Goal: Task Accomplishment & Management: Manage account settings

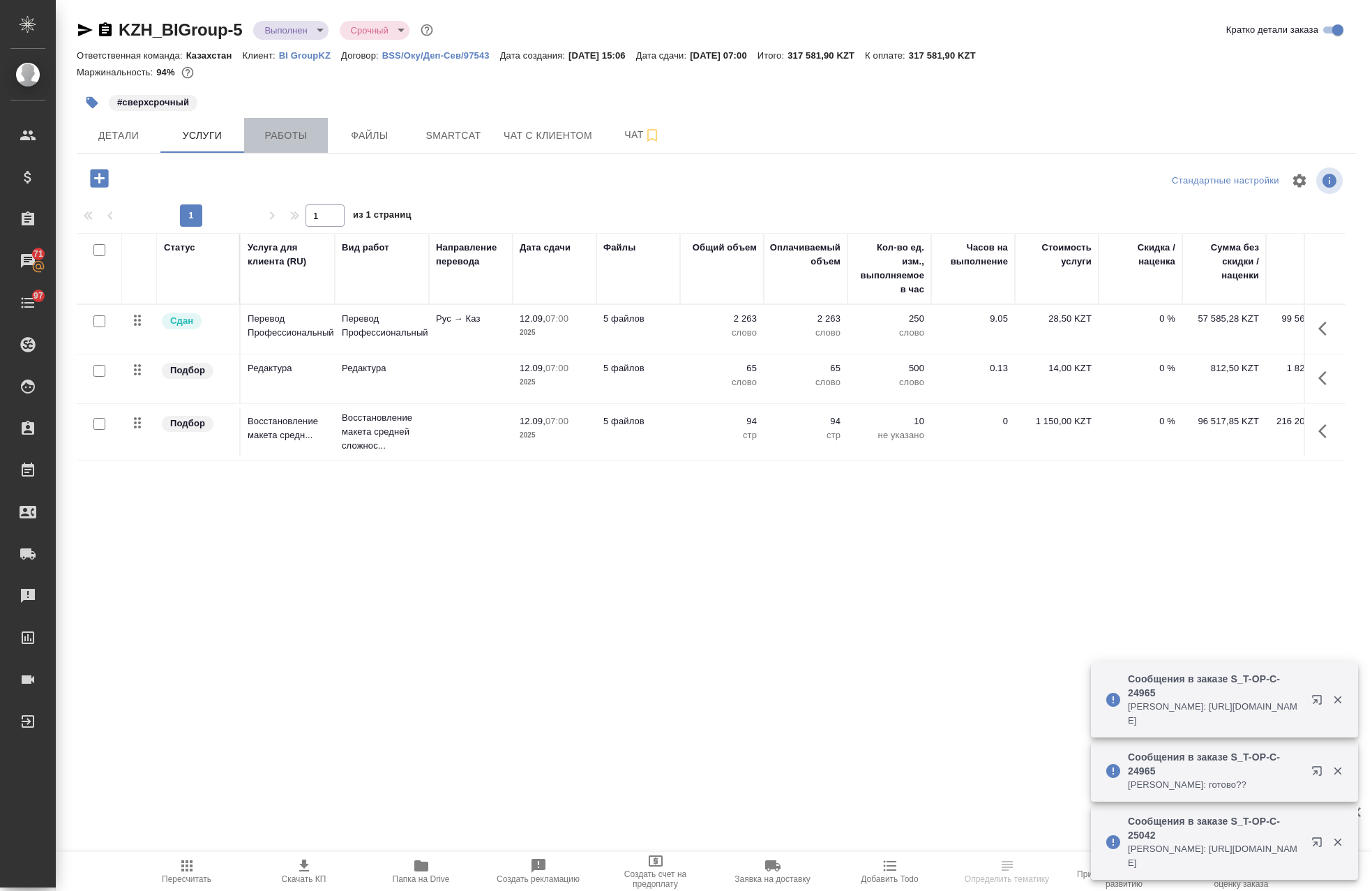
click at [280, 140] on span "Работы" at bounding box center [286, 136] width 67 height 17
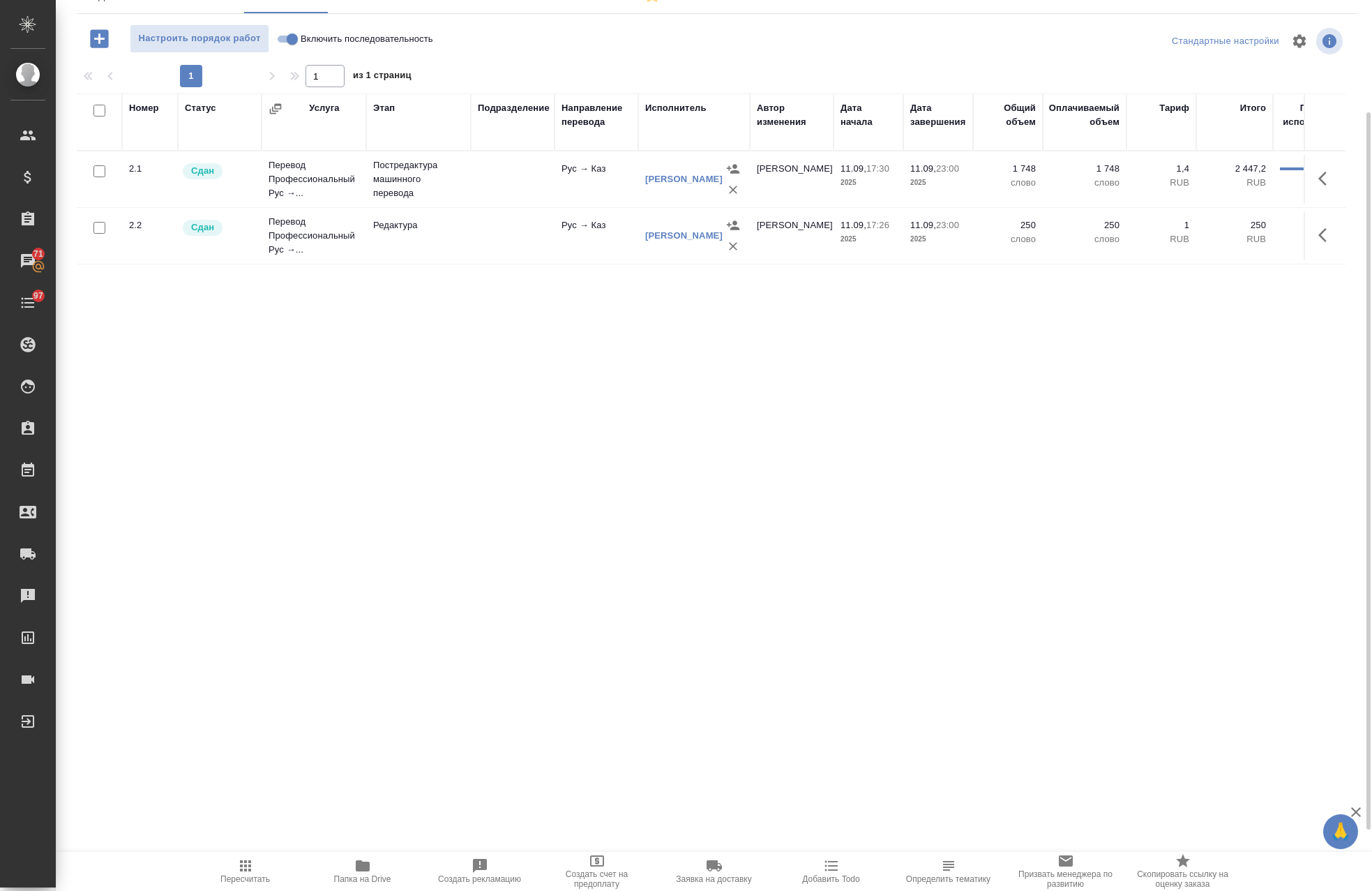
scroll to position [215, 0]
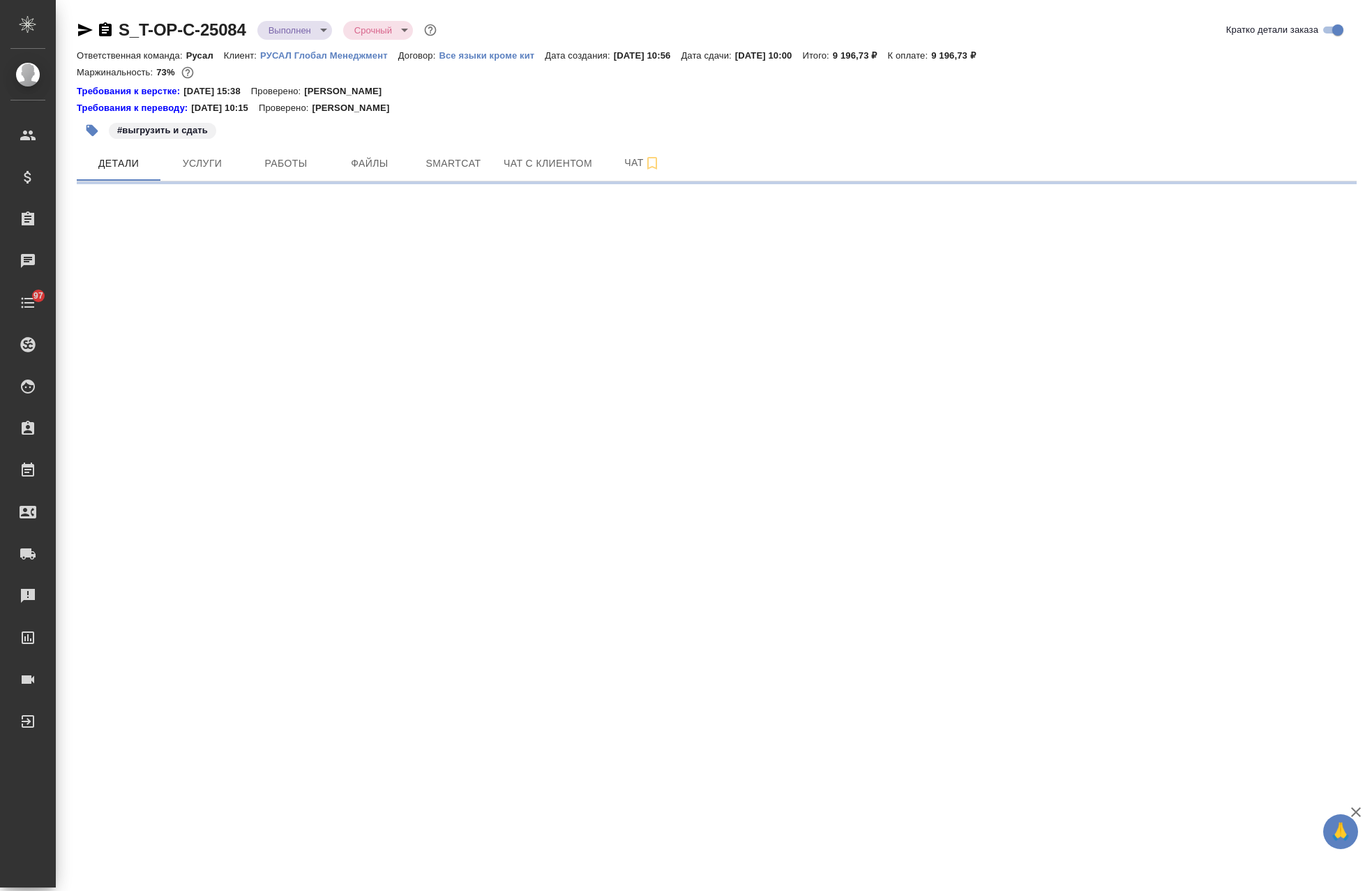
select select "RU"
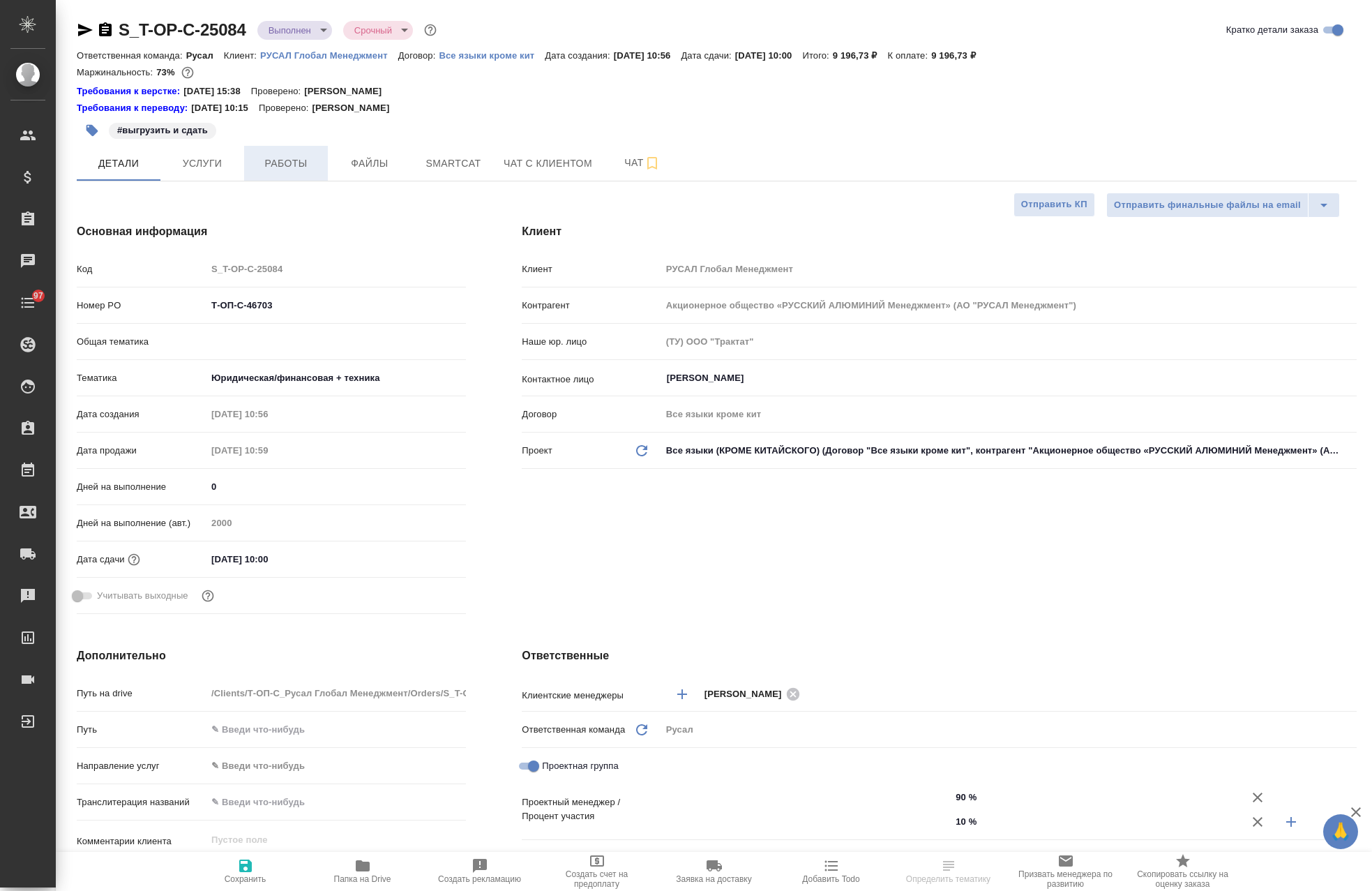
type textarea "x"
click at [303, 164] on span "Работы" at bounding box center [286, 163] width 67 height 17
type textarea "x"
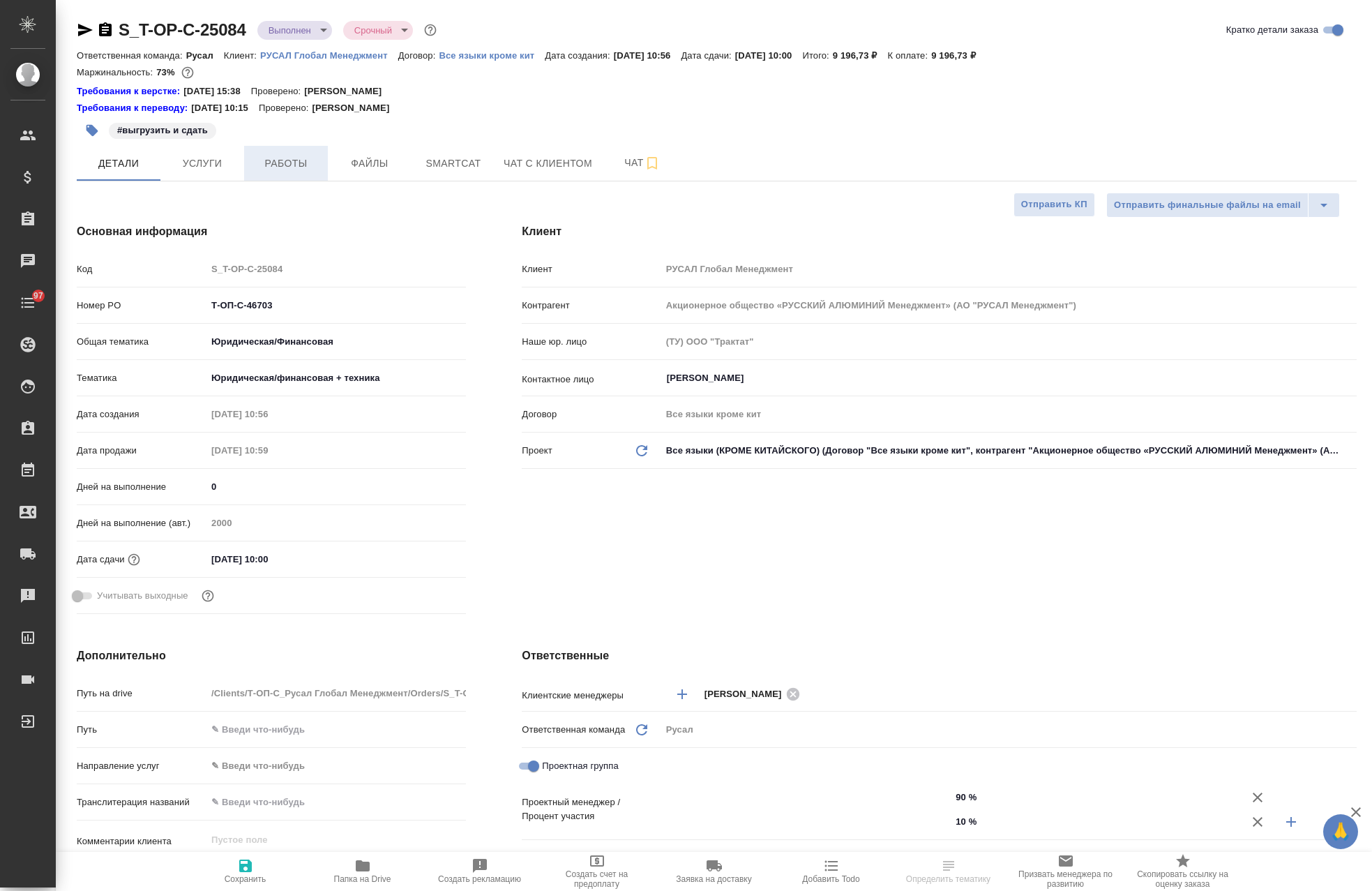
type textarea "x"
type input "Авдеенко Кирилл"
type input "Журавлева Александра"
type textarea "x"
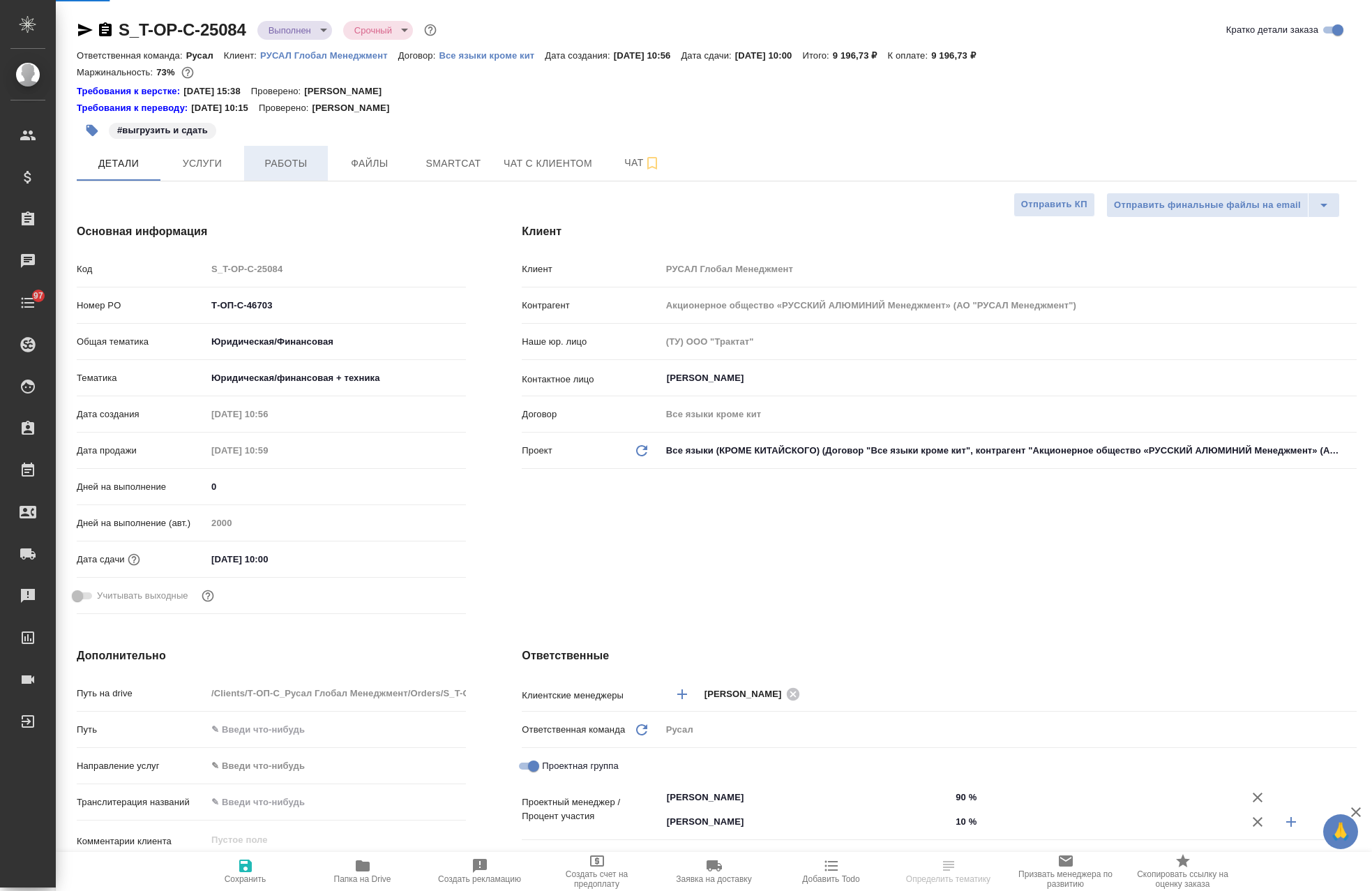
type textarea "x"
